Goal: Task Accomplishment & Management: Complete application form

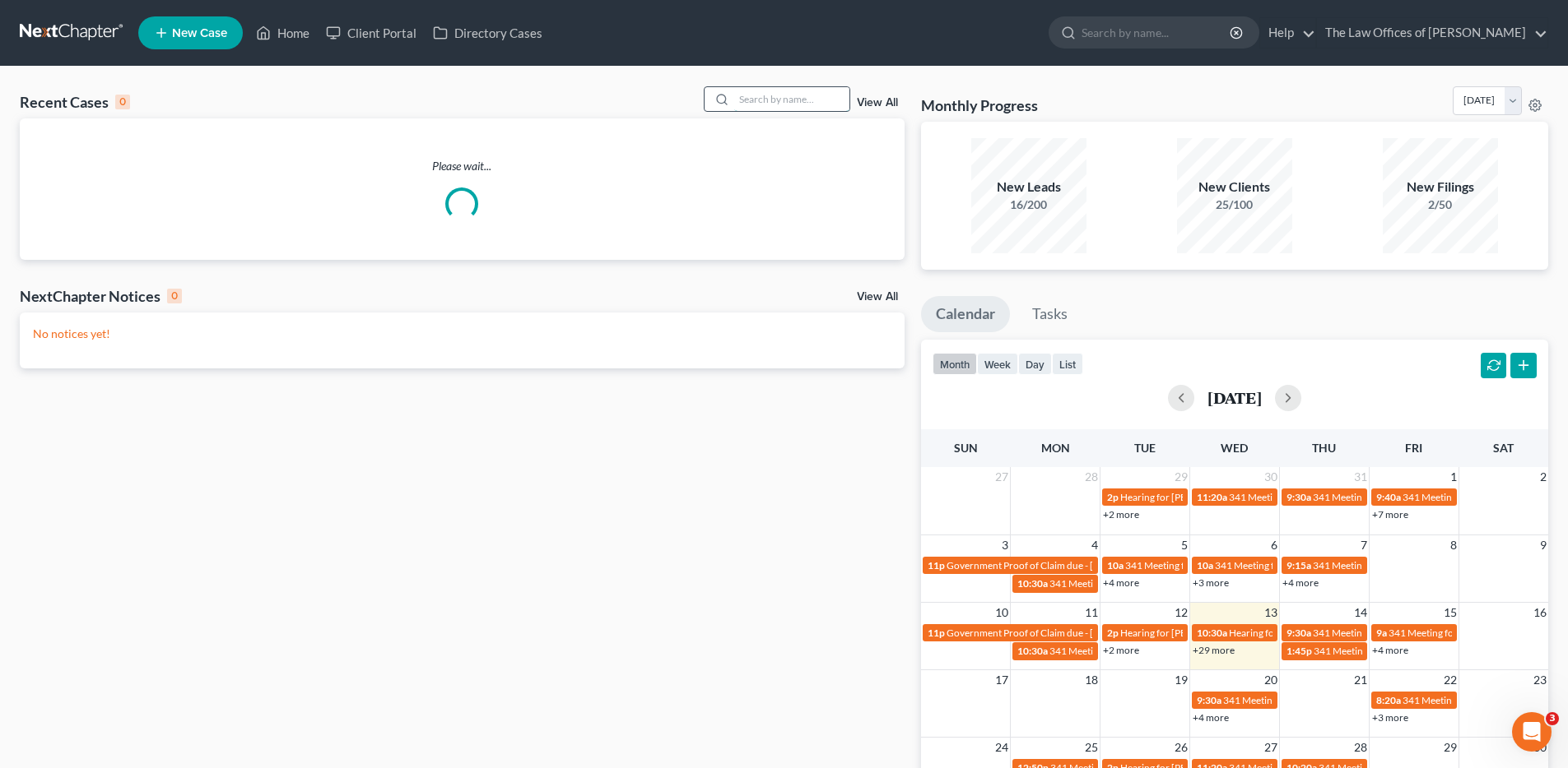
click at [786, 104] on input "search" at bounding box center [792, 99] width 115 height 24
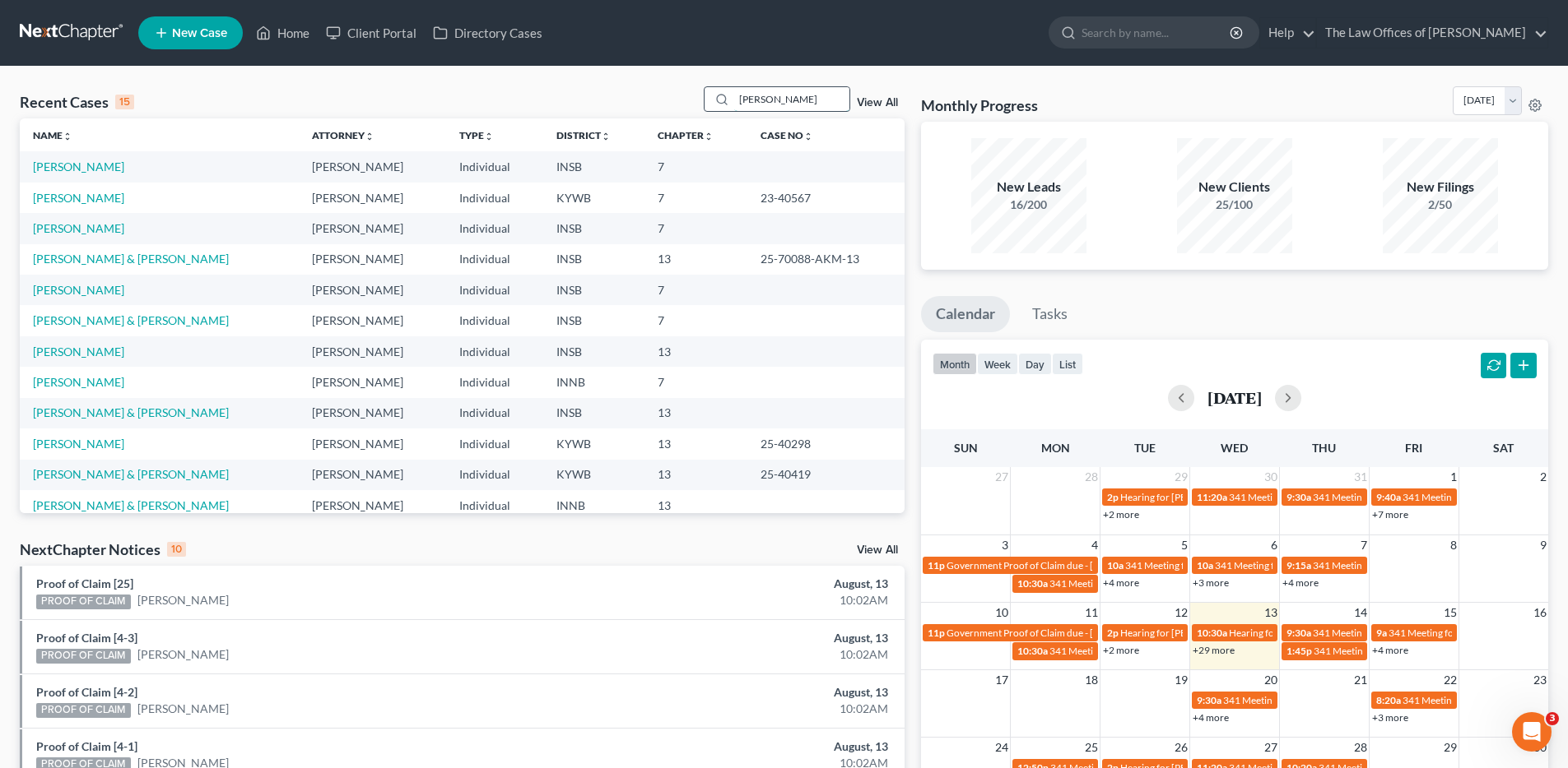
type input "[PERSON_NAME]"
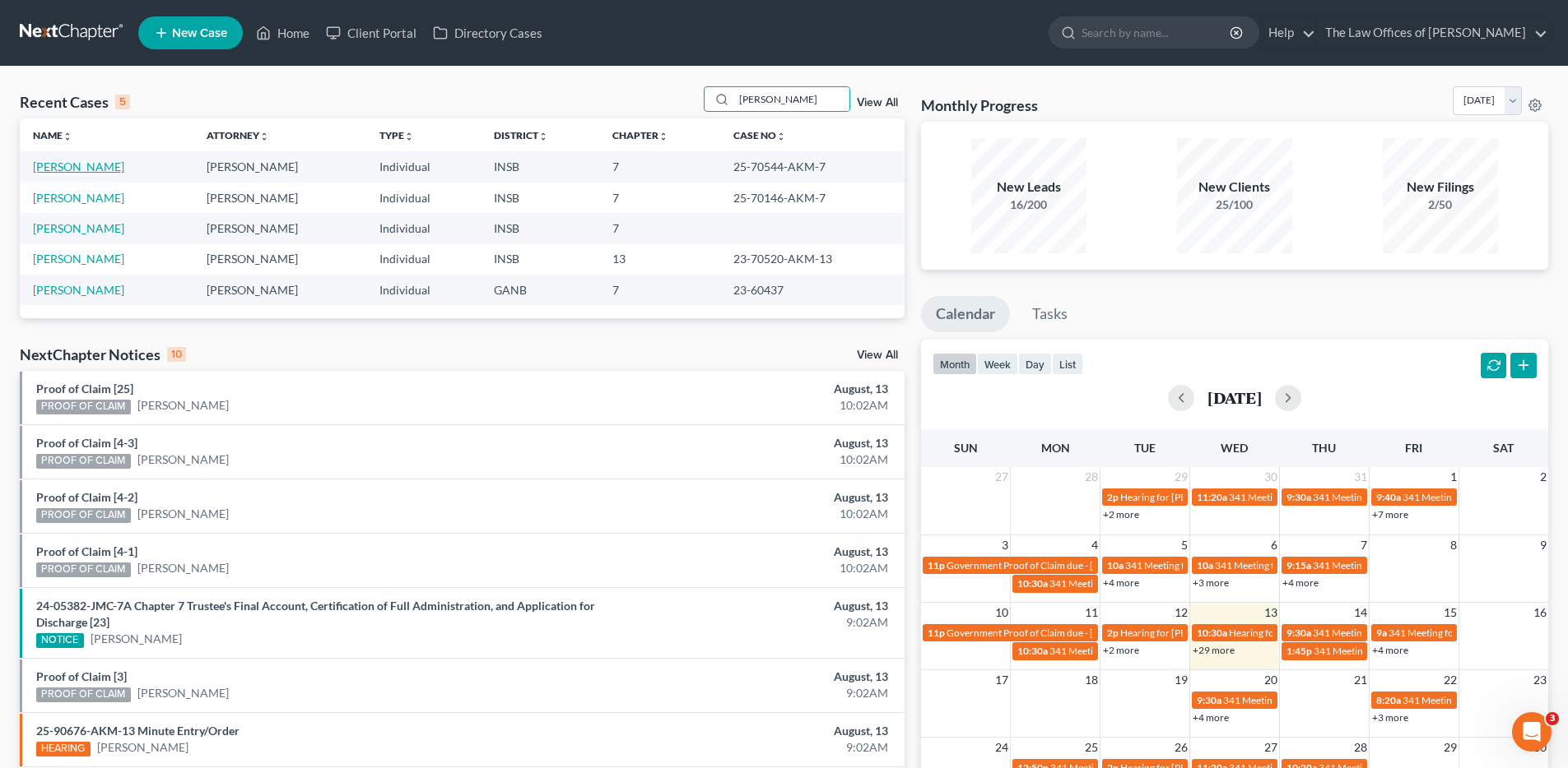
click at [79, 160] on link "[PERSON_NAME]" at bounding box center [79, 167] width 91 height 14
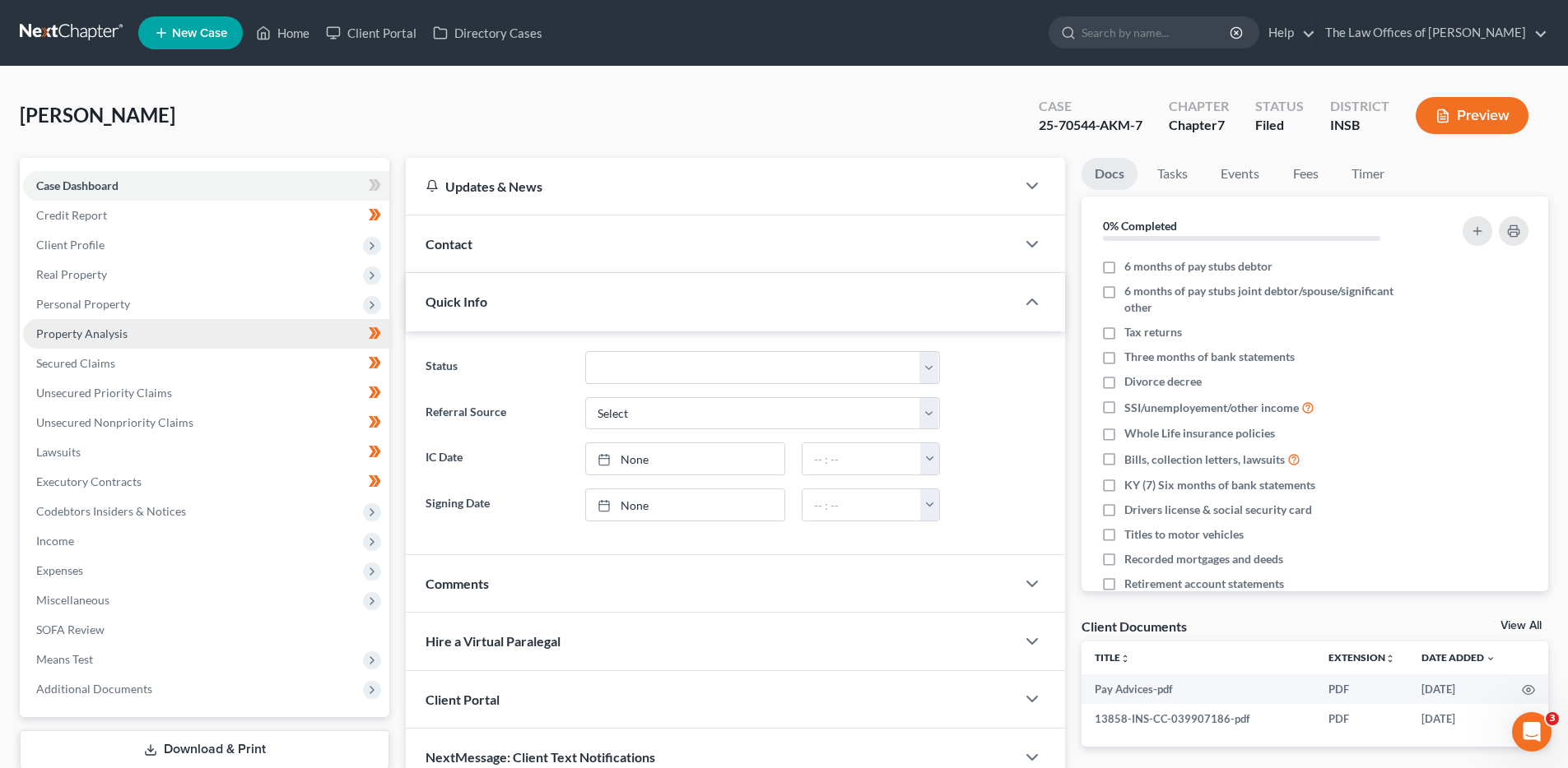
click at [241, 328] on link "Property Analysis" at bounding box center [206, 334] width 366 height 29
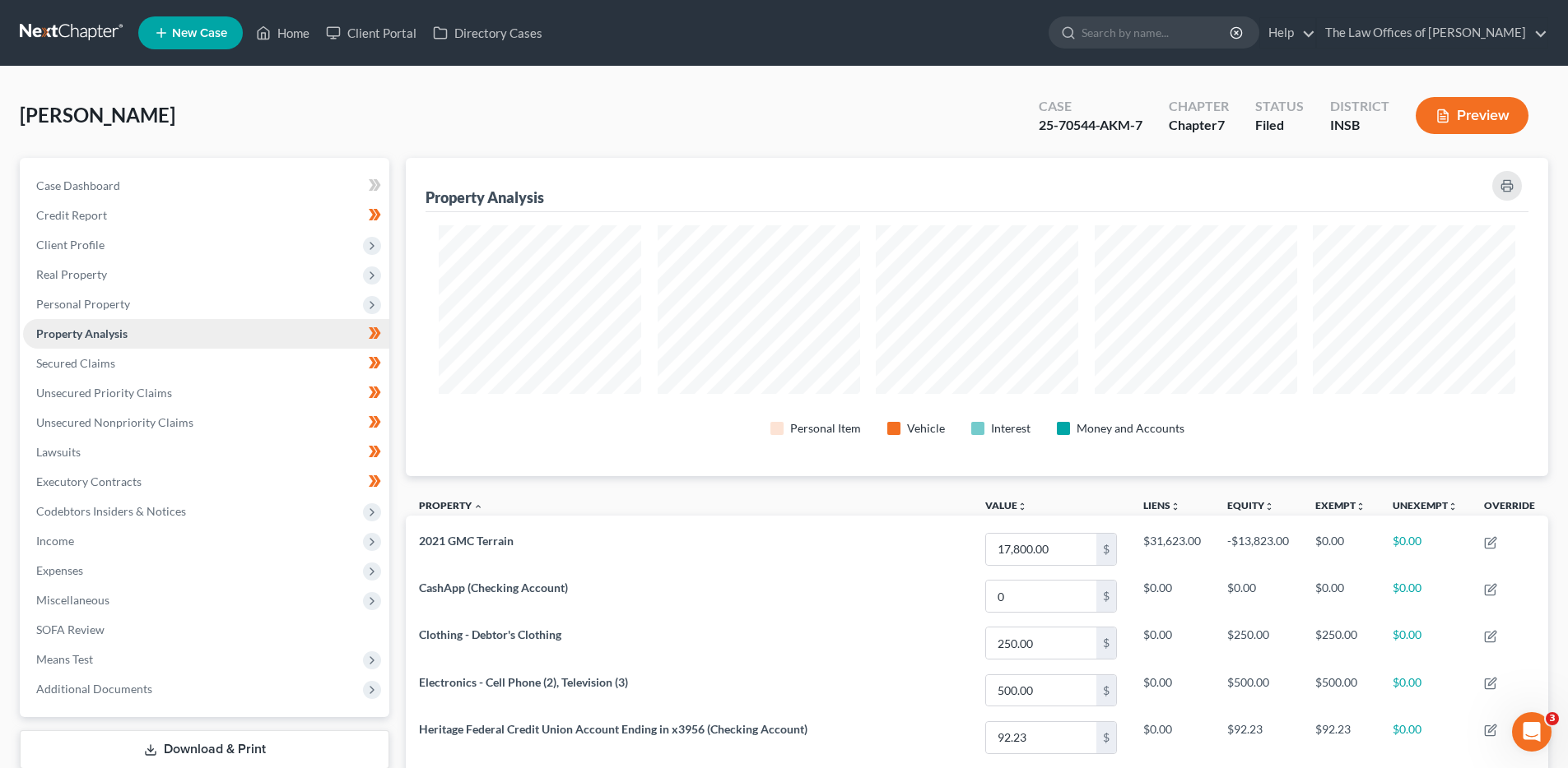
scroll to position [318, 1142]
click at [141, 414] on link "Unsecured Nonpriority Claims" at bounding box center [206, 422] width 366 height 29
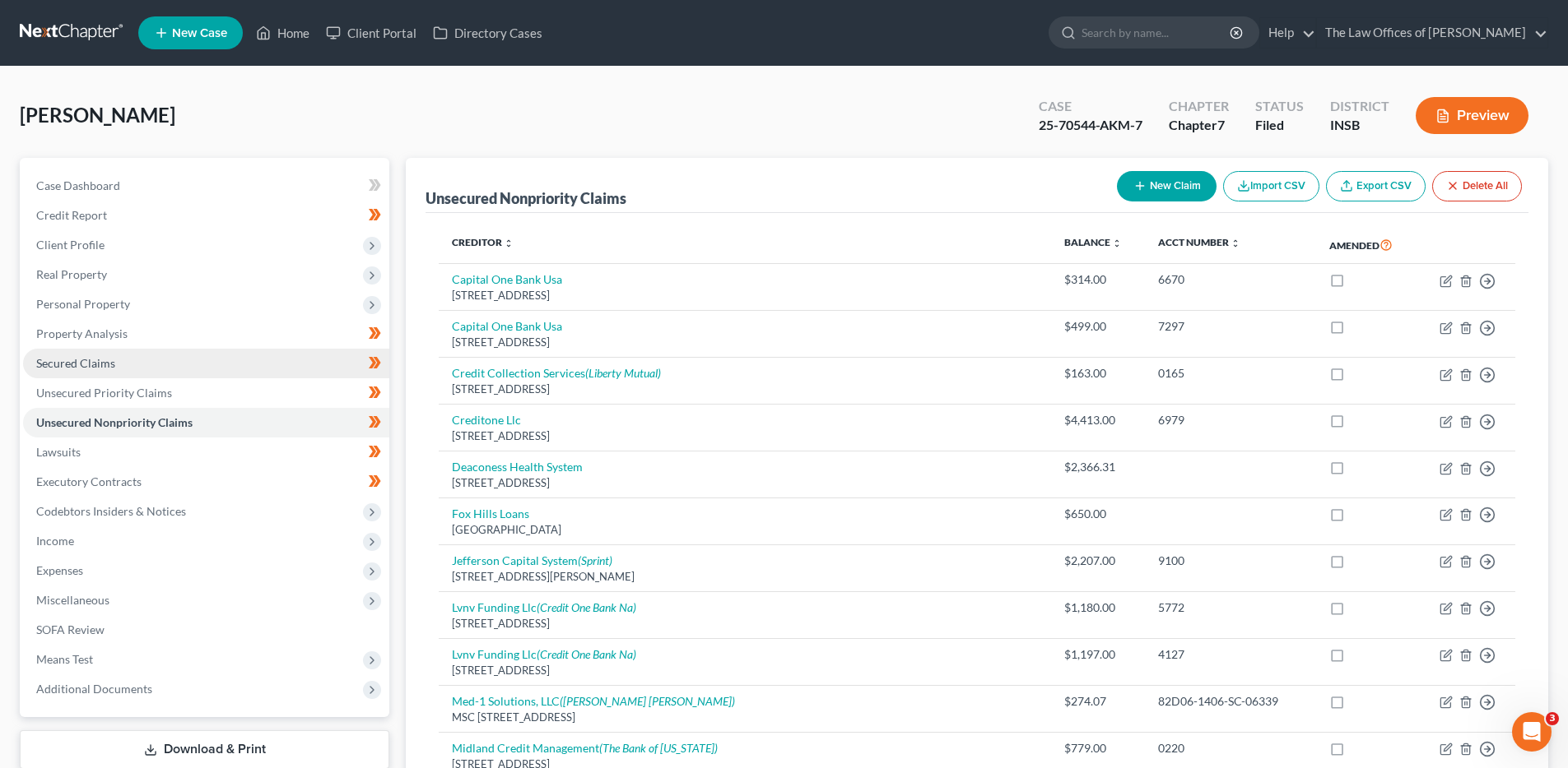
click at [124, 359] on link "Secured Claims" at bounding box center [206, 363] width 366 height 29
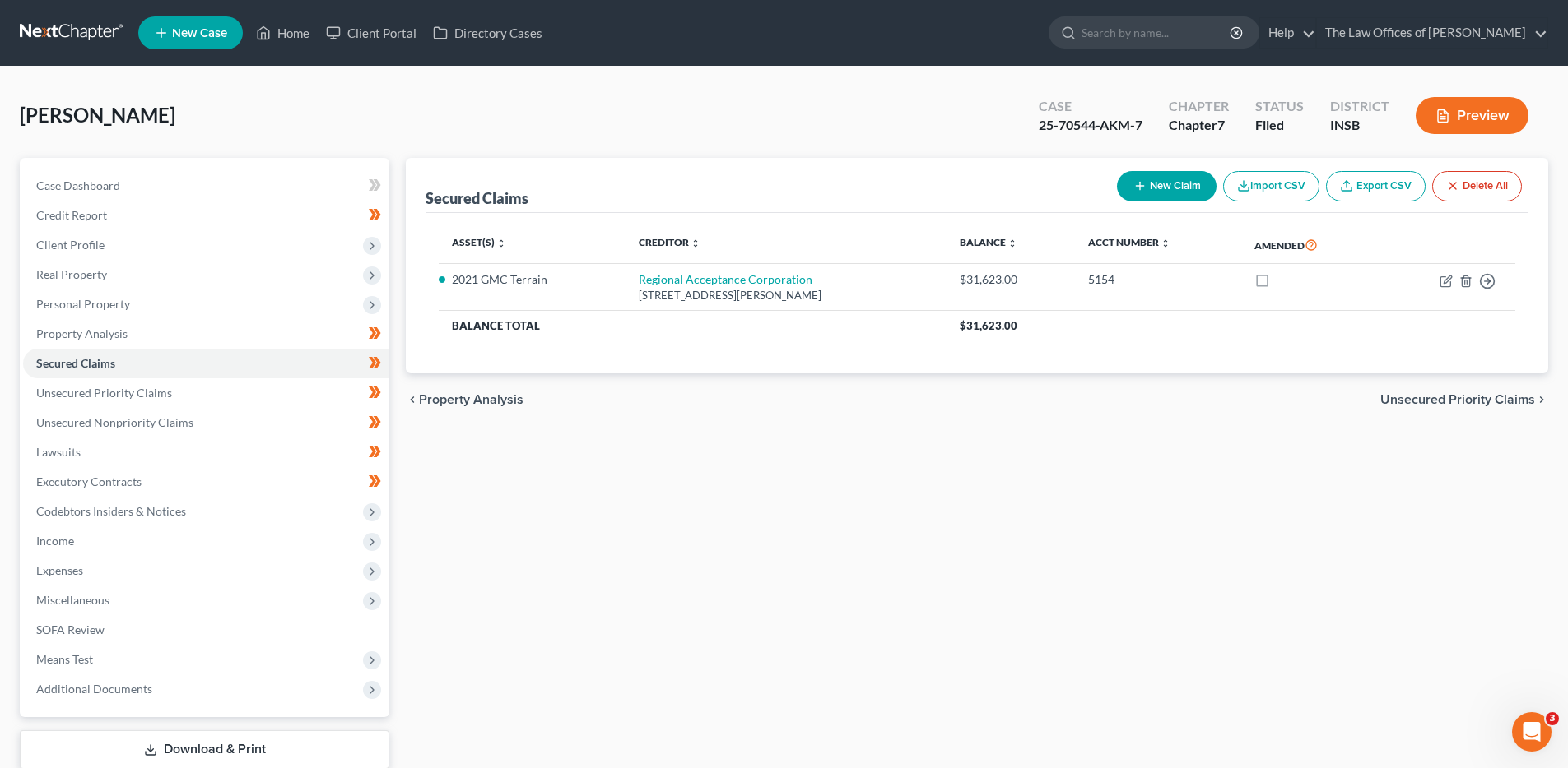
click at [638, 483] on div "Secured Claims New Claim Import CSV Export CSV Delete All Asset(s) expand_more …" at bounding box center [976, 484] width 1158 height 654
click at [300, 387] on link "Unsecured Priority Claims" at bounding box center [206, 392] width 366 height 29
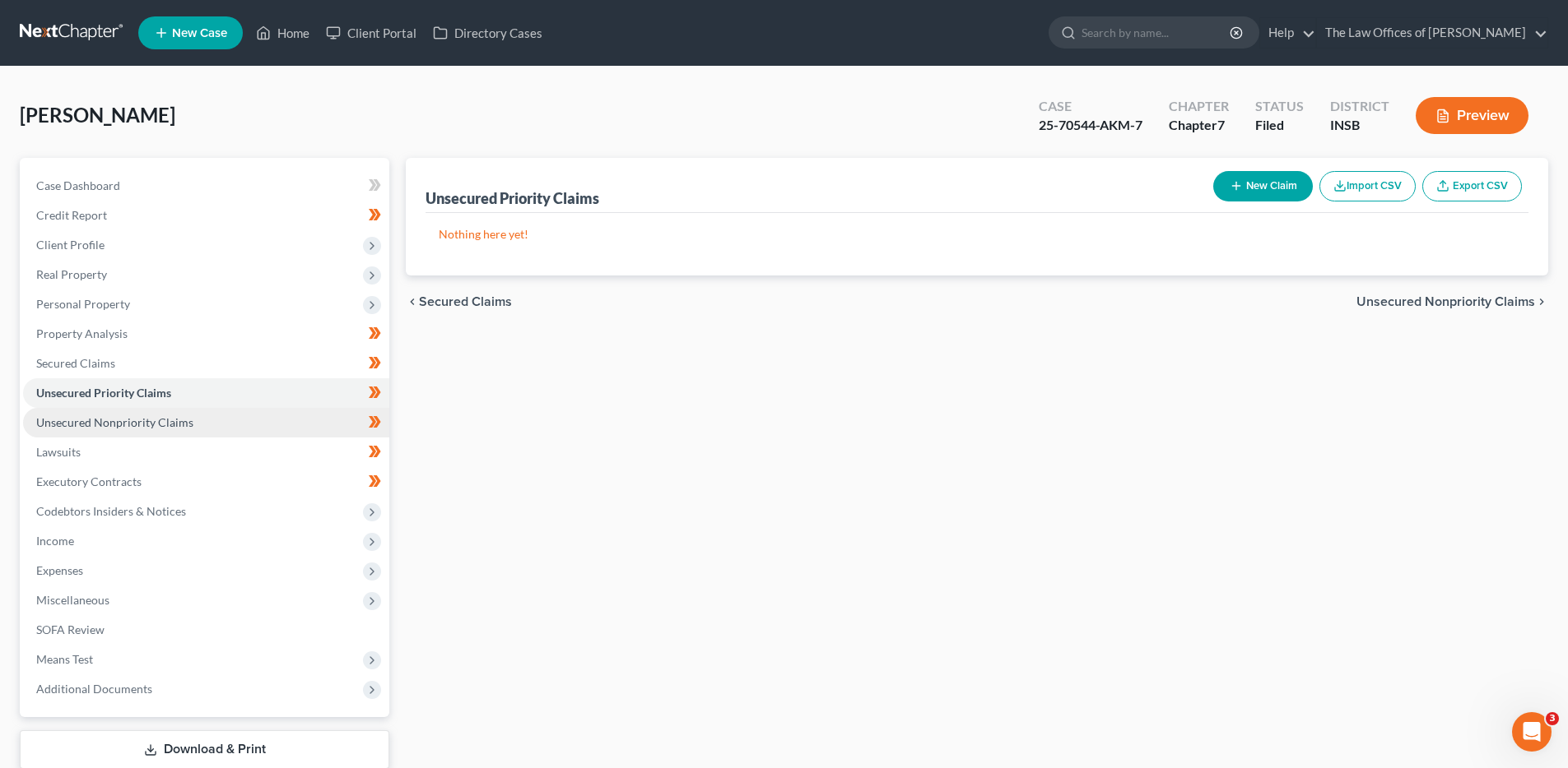
click at [303, 408] on link "Unsecured Nonpriority Claims" at bounding box center [206, 422] width 366 height 29
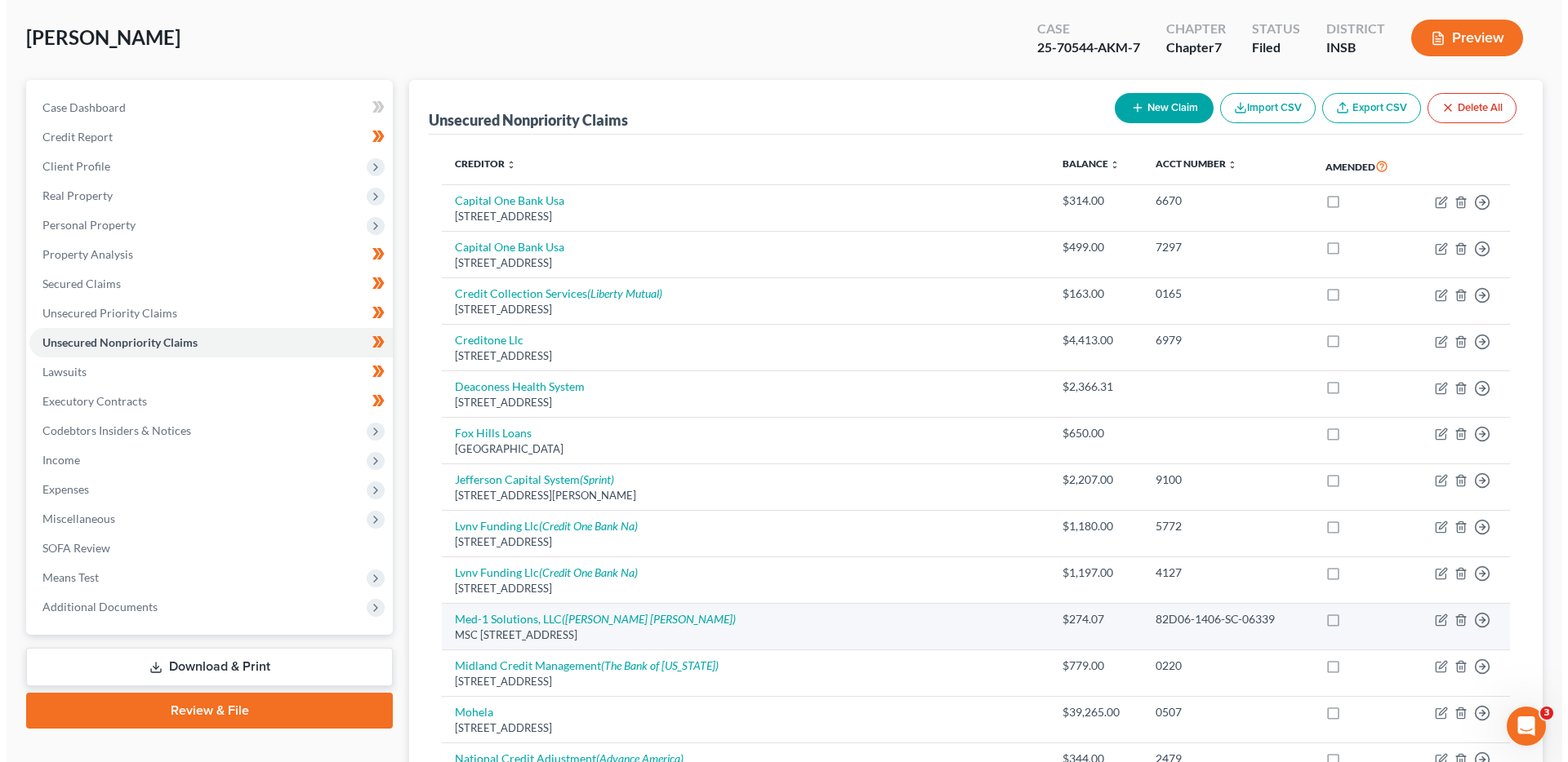
scroll to position [140, 0]
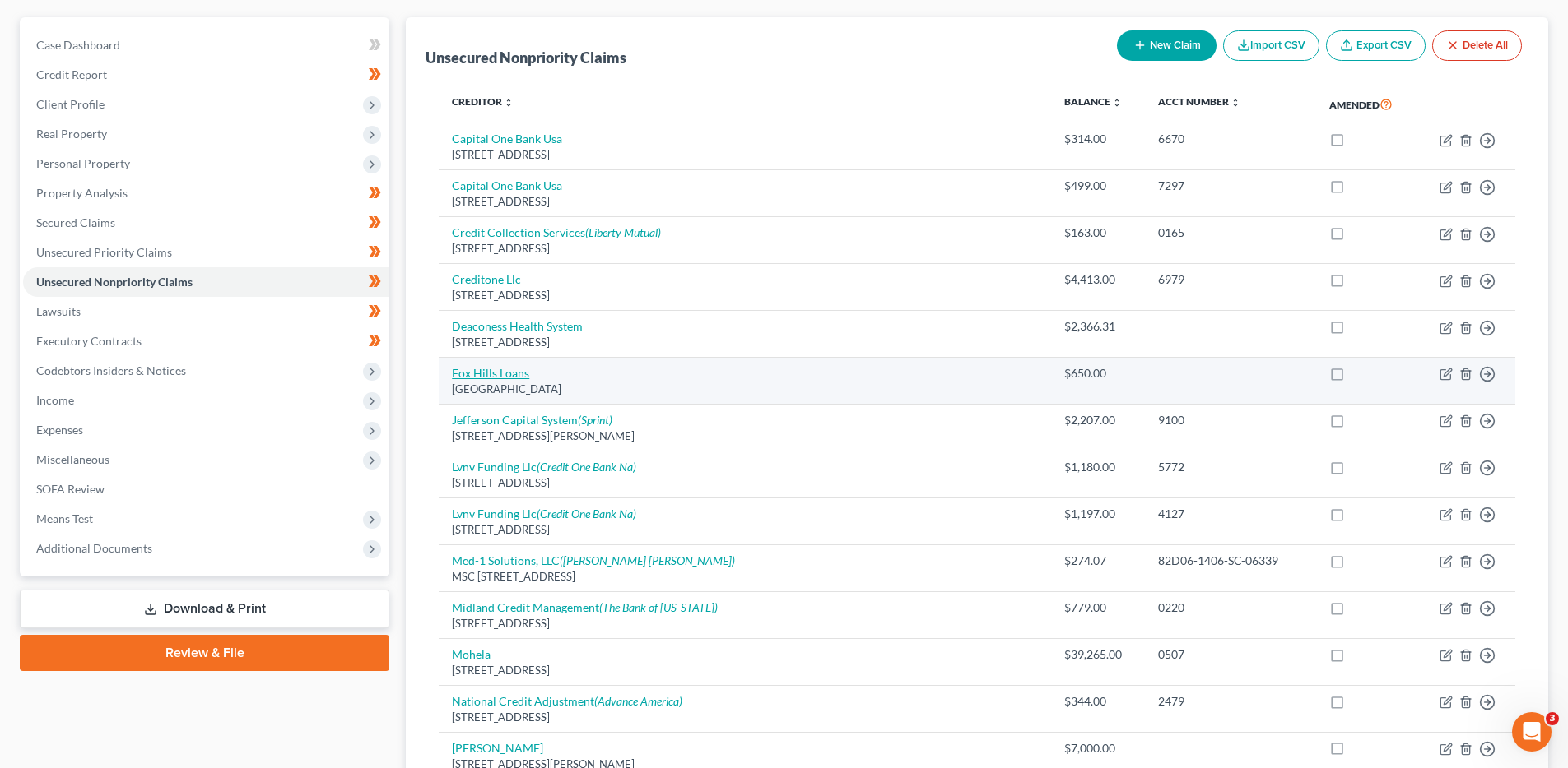
click at [517, 376] on link "Fox Hills Loans" at bounding box center [490, 373] width 78 height 14
select select "16"
select select "10"
select select "0"
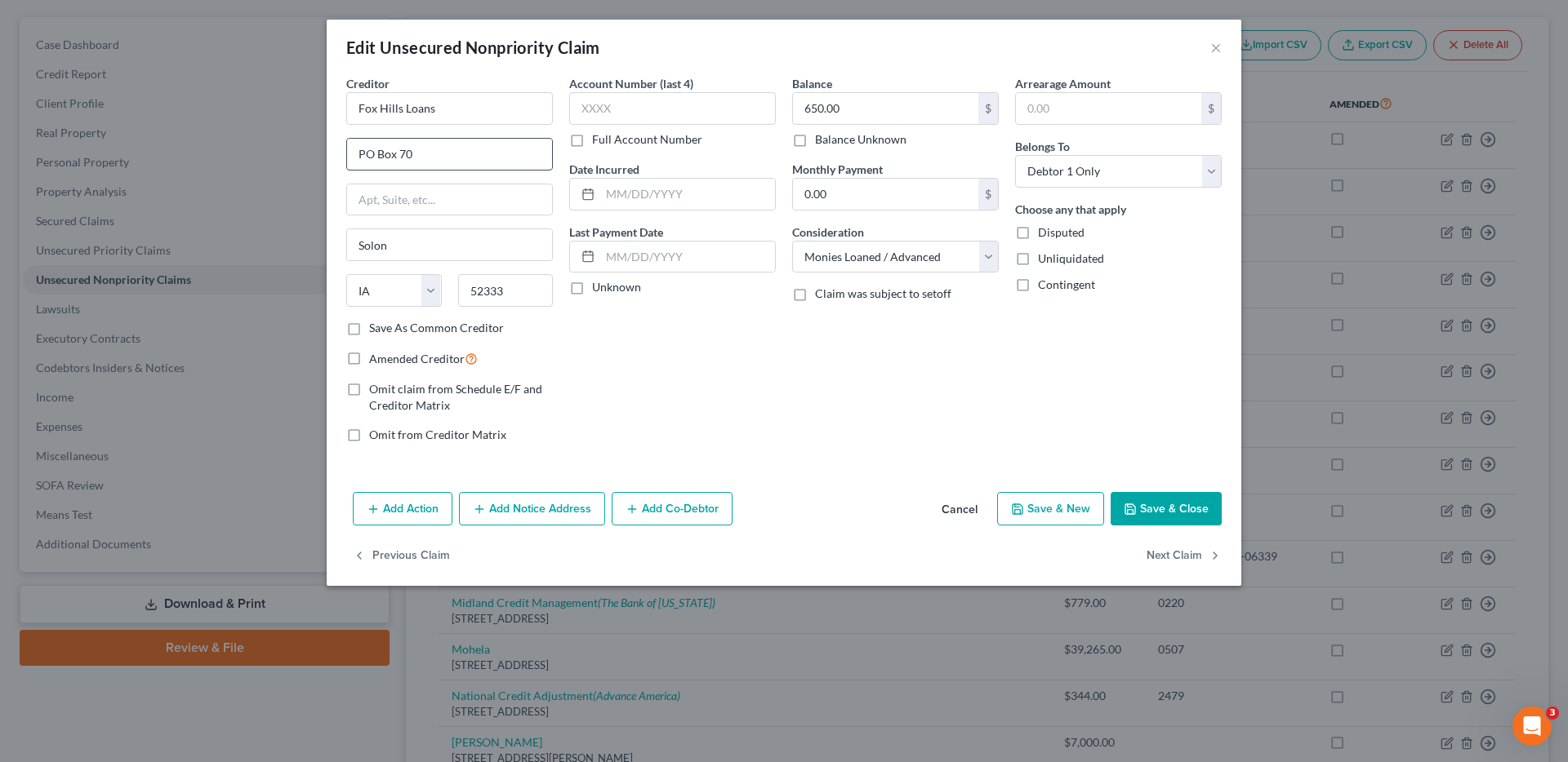
drag, startPoint x: 362, startPoint y: 158, endPoint x: 349, endPoint y: 158, distance: 13.0
click at [349, 158] on input "PO Box 70" at bounding box center [449, 154] width 205 height 31
drag, startPoint x: 284, startPoint y: 96, endPoint x: 222, endPoint y: 92, distance: 62.1
click at [222, 92] on div "Edit Unsecured Nonpriority Claim × Creditor * Fox Hills Loans PO Box 70 Solon S…" at bounding box center [784, 381] width 1568 height 762
